Goal: Use online tool/utility

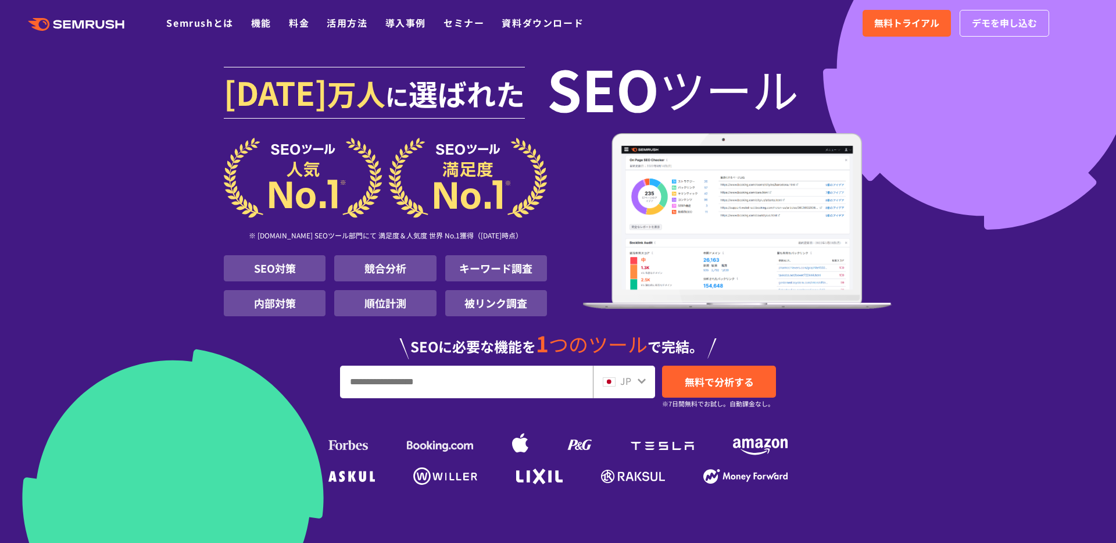
click at [450, 384] on input "URL、キーワードを入力してください" at bounding box center [467, 381] width 252 height 31
paste input "**********"
type input "**********"
click at [705, 391] on link "無料で分析する" at bounding box center [719, 382] width 114 height 32
